Goal: Information Seeking & Learning: Learn about a topic

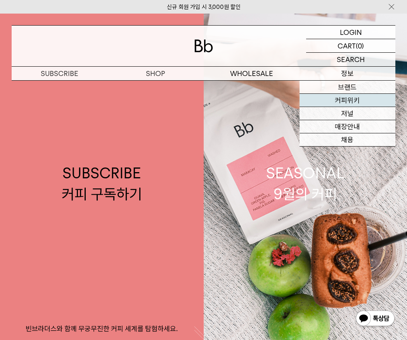
click at [349, 95] on link "커피위키" at bounding box center [347, 100] width 96 height 13
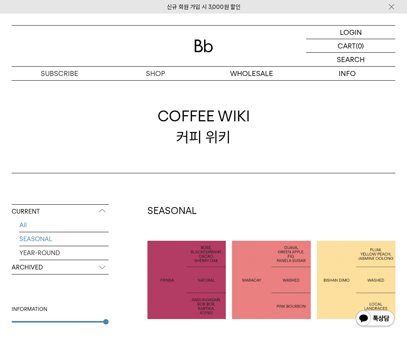
click at [45, 239] on link "SEASONAL" at bounding box center [63, 239] width 89 height 14
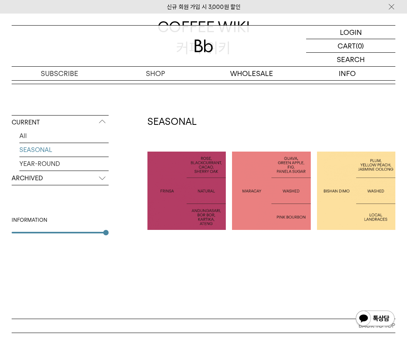
scroll to position [95, 0]
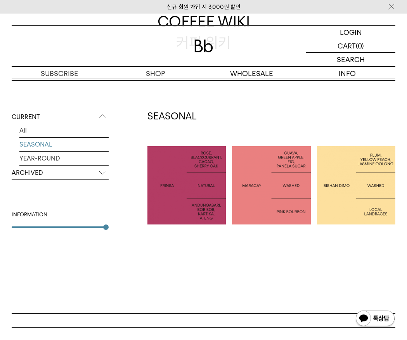
click at [79, 173] on p "ARCHIVED" at bounding box center [60, 173] width 97 height 14
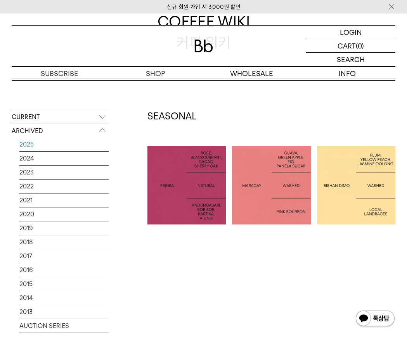
click at [29, 145] on link "2025" at bounding box center [63, 145] width 89 height 14
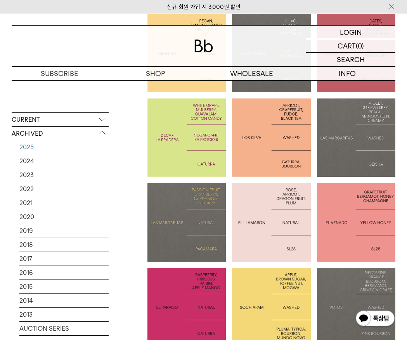
scroll to position [254, 0]
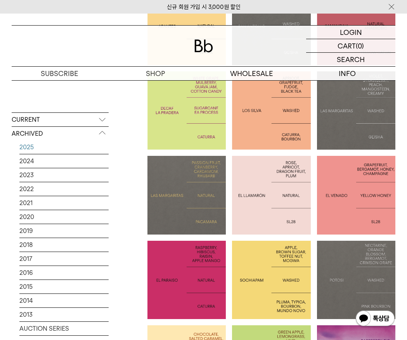
click at [271, 207] on div at bounding box center [271, 195] width 78 height 78
